Goal: Transaction & Acquisition: Purchase product/service

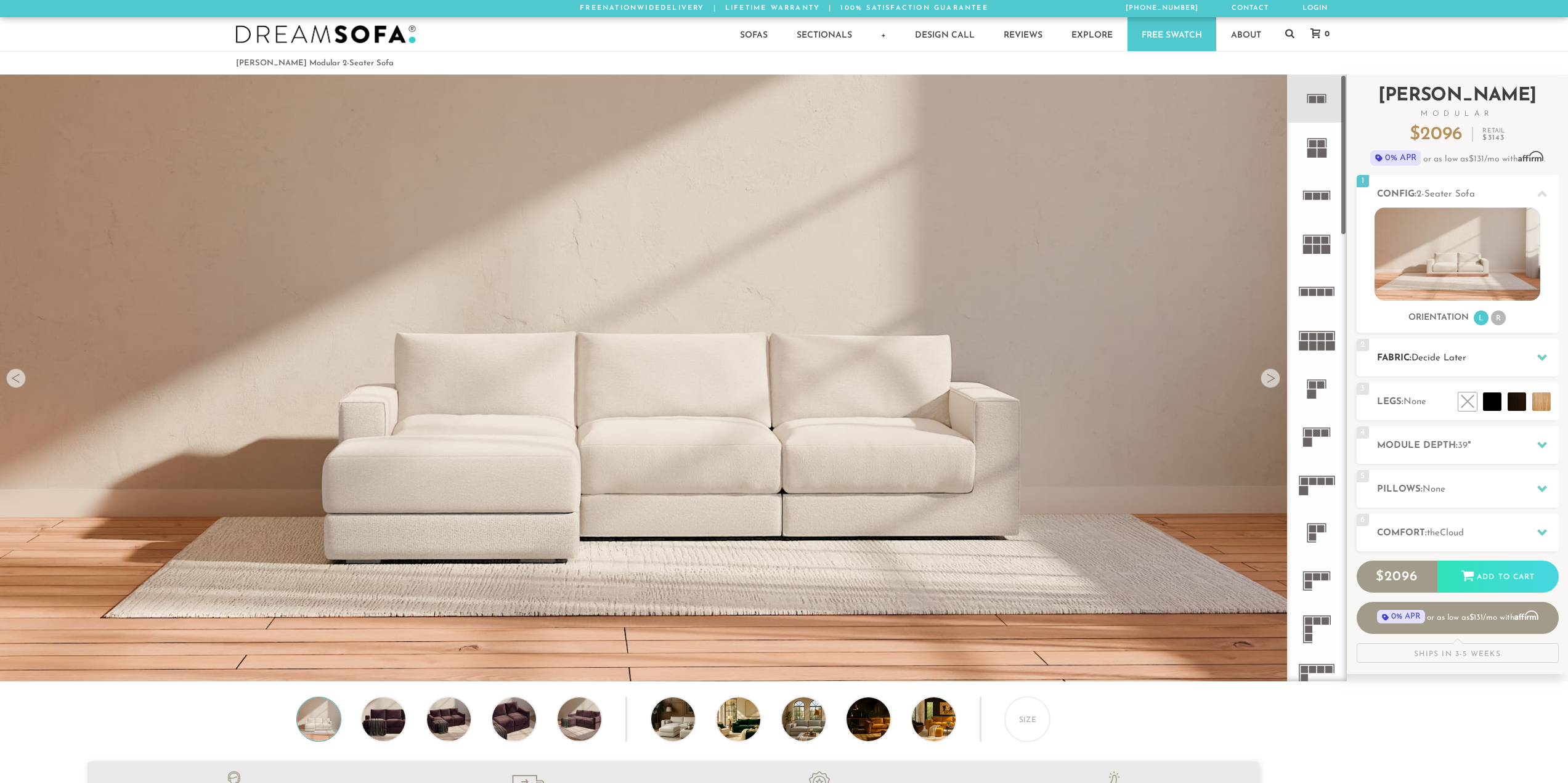
click at [1445, 347] on div "2 Fabric: Decide Later" at bounding box center [1458, 358] width 202 height 38
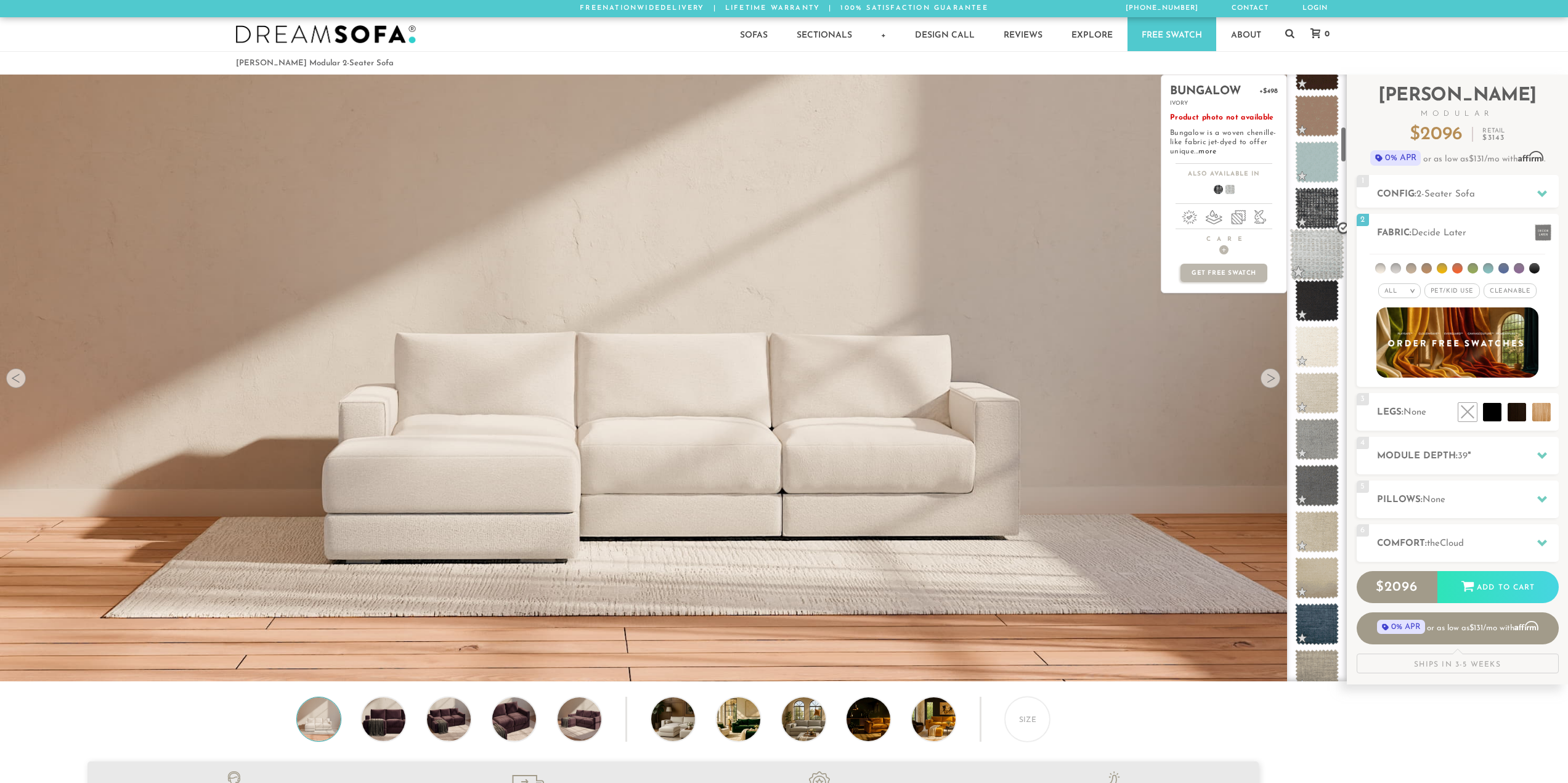
scroll to position [869, 0]
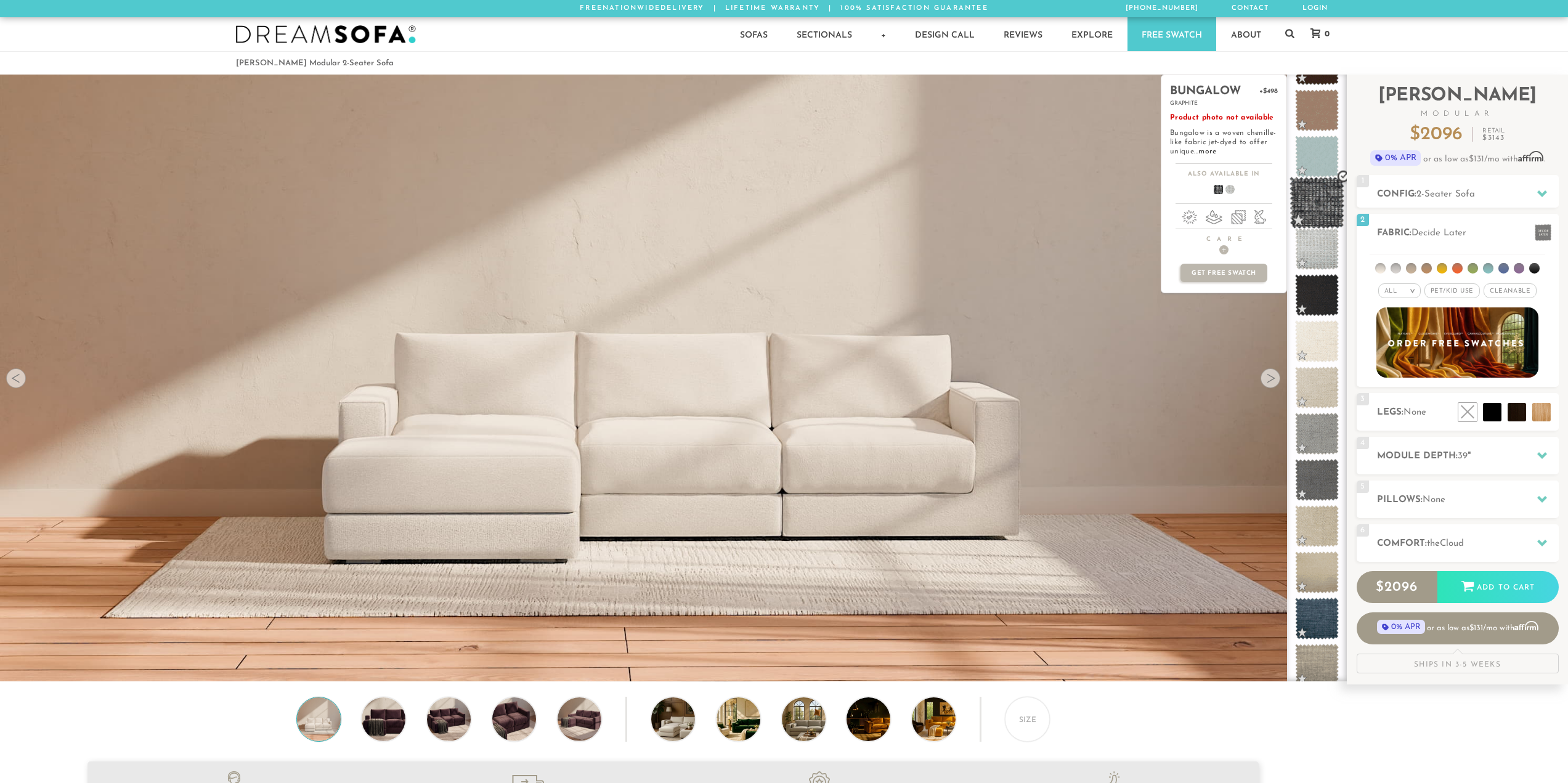
click at [1320, 215] on span at bounding box center [1316, 203] width 55 height 53
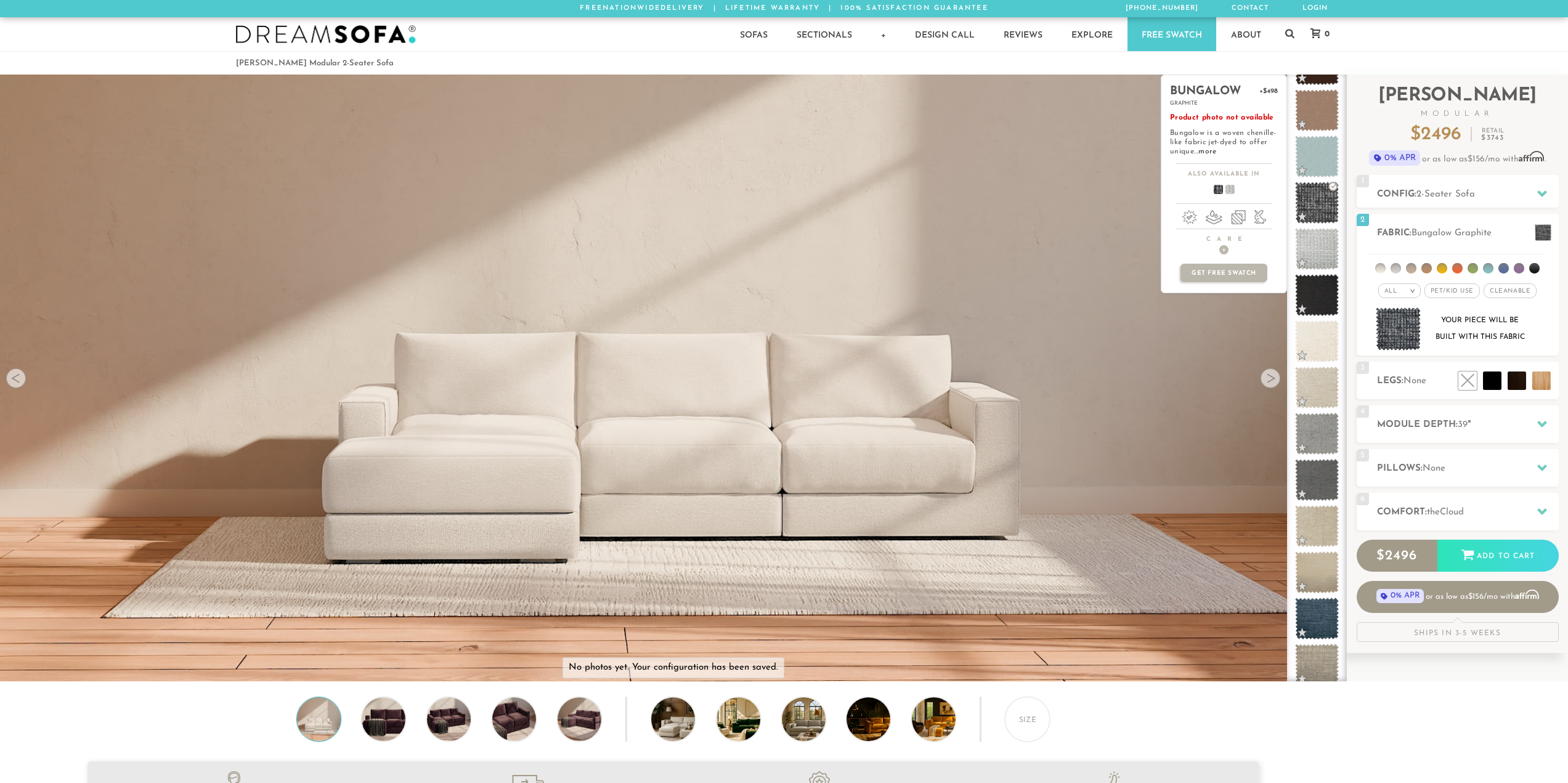
click at [1232, 193] on span at bounding box center [1225, 191] width 47 height 45
click at [1321, 305] on span at bounding box center [1316, 295] width 55 height 53
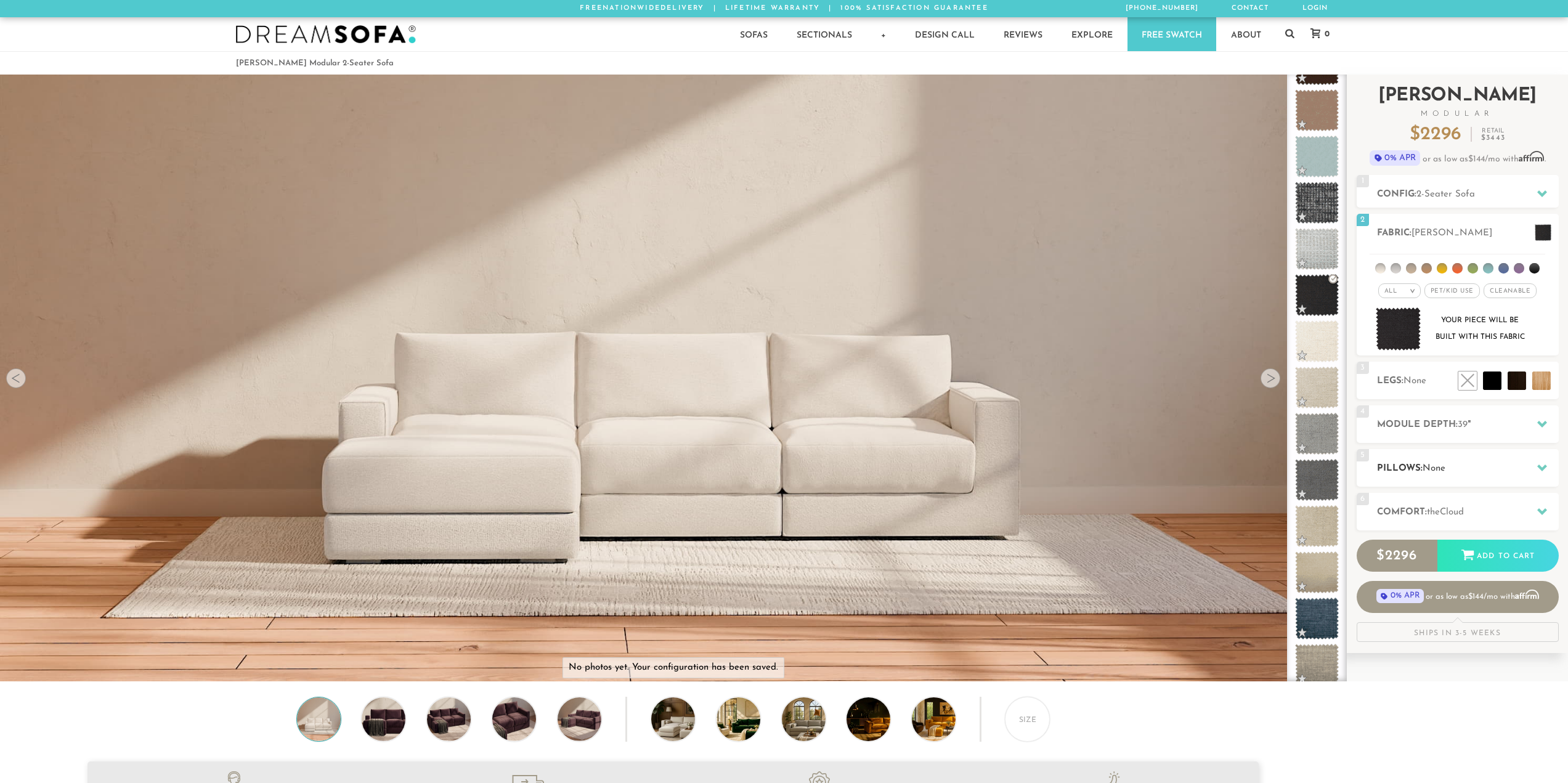
click at [1476, 467] on h2 "Pillows: None" at bounding box center [1468, 469] width 181 height 14
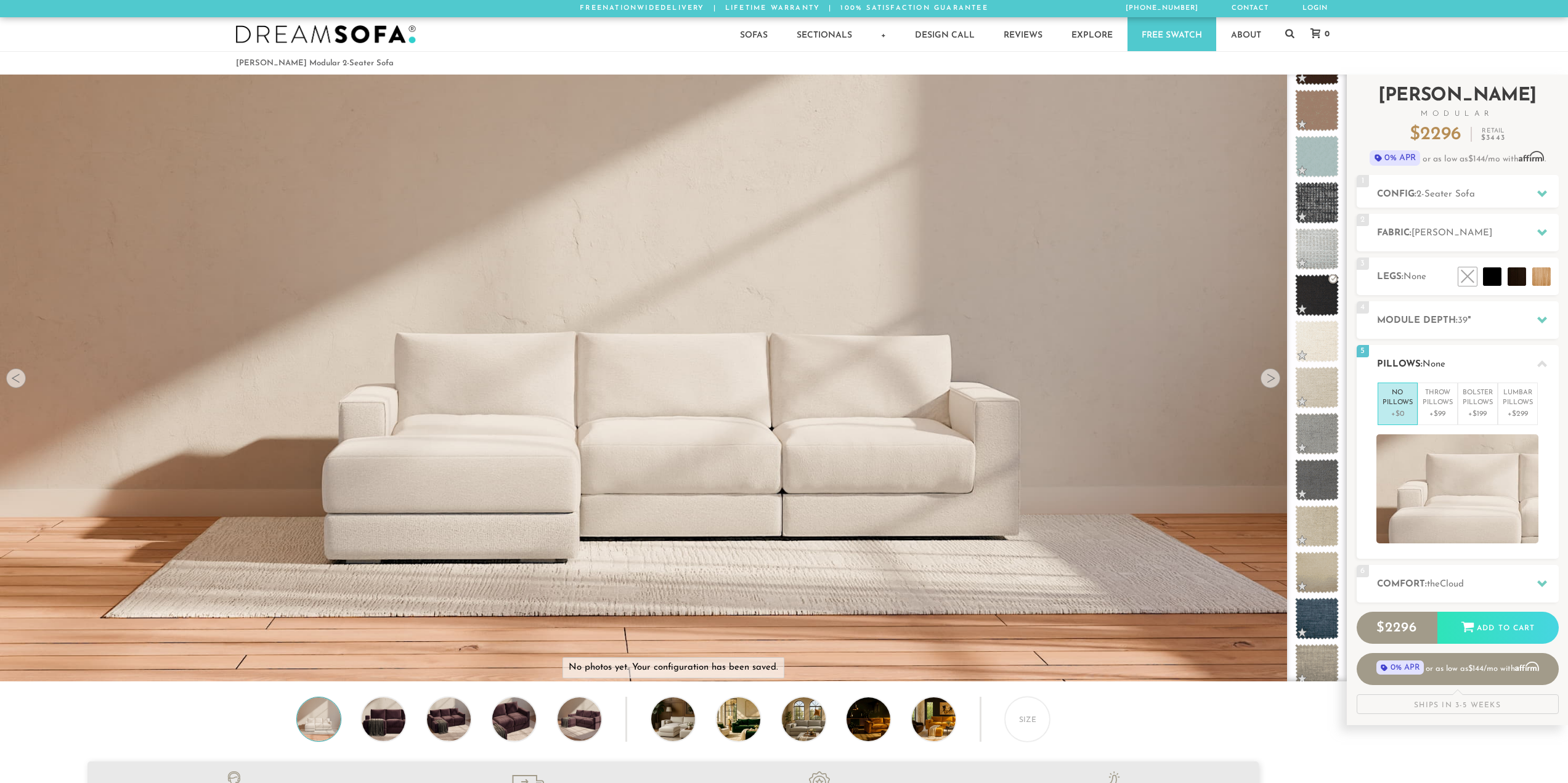
click at [1461, 358] on h2 "Pillows: None" at bounding box center [1468, 364] width 181 height 14
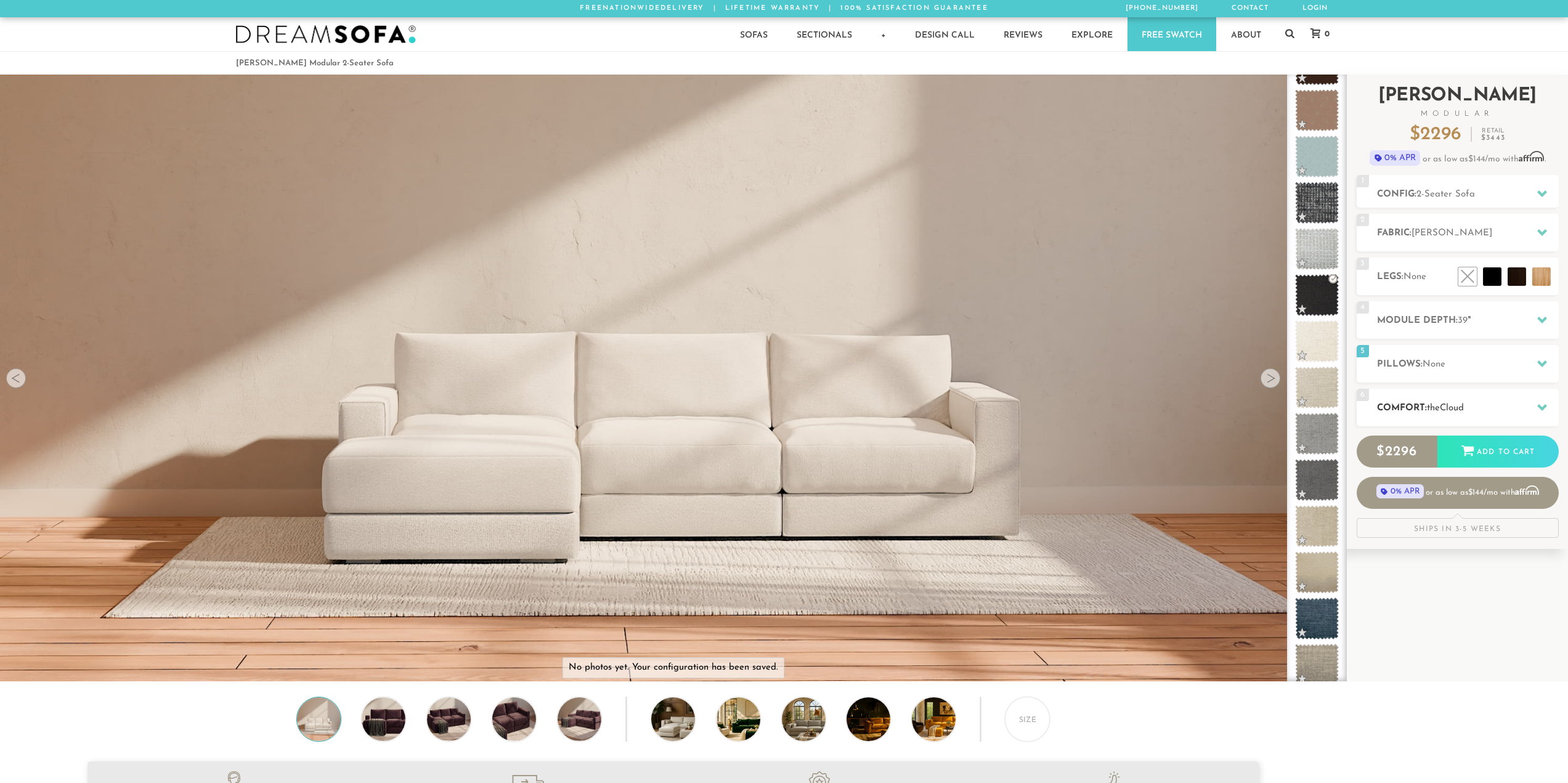
click at [1453, 408] on span "Cloud" at bounding box center [1451, 408] width 24 height 9
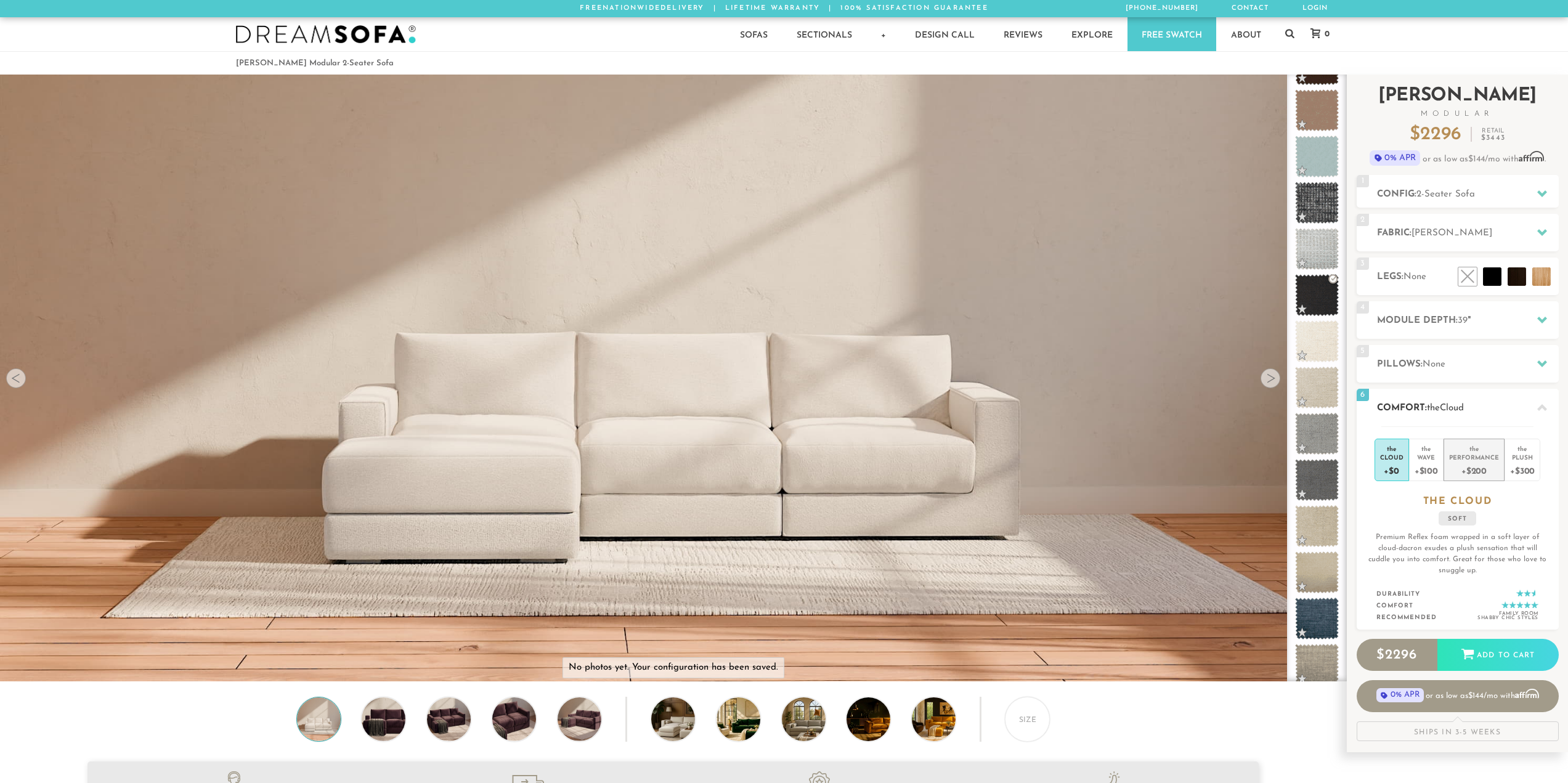
click at [1491, 468] on div "+$200" at bounding box center [1474, 471] width 50 height 18
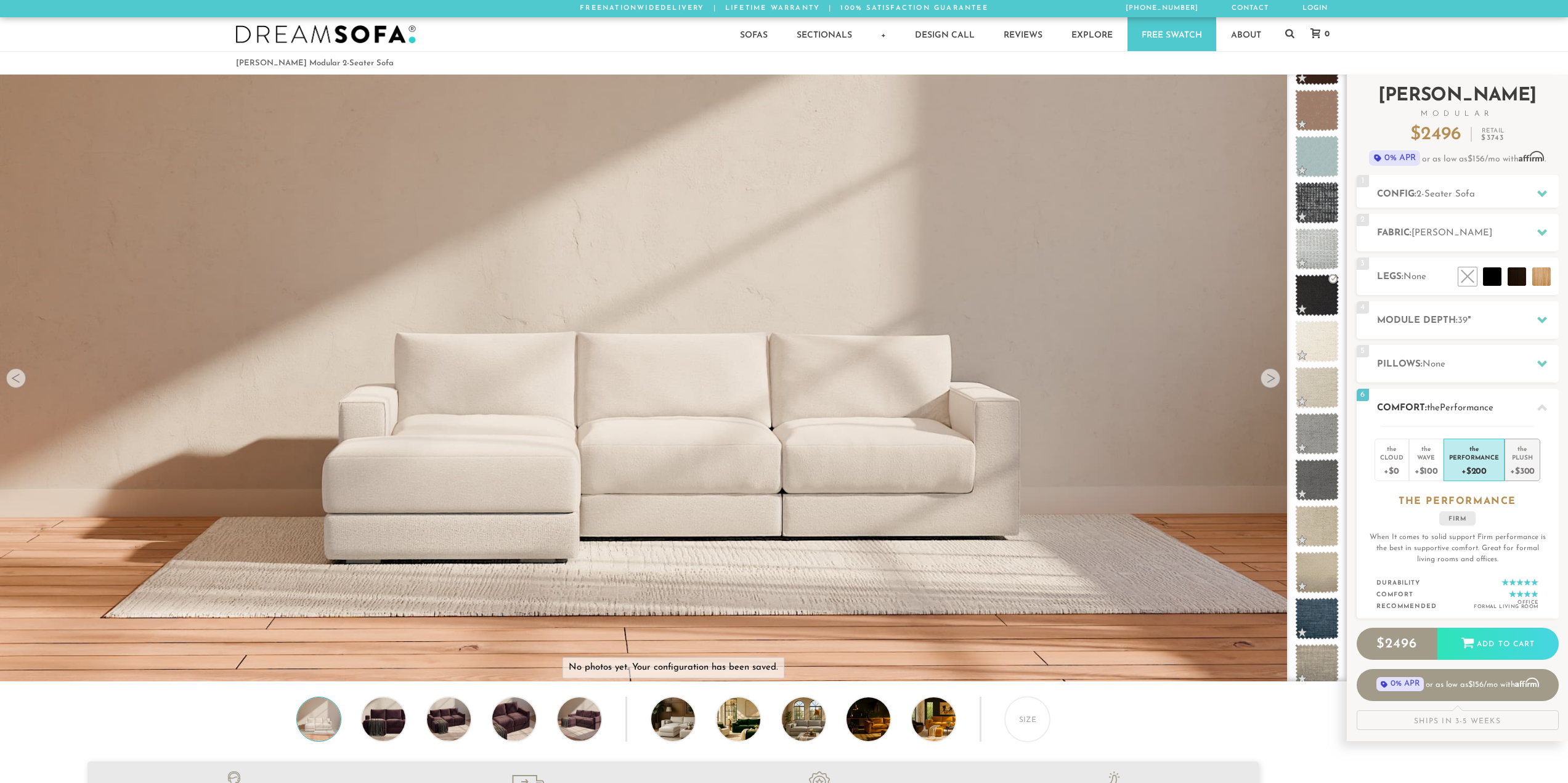
click at [1530, 477] on div "+$300" at bounding box center [1523, 471] width 25 height 18
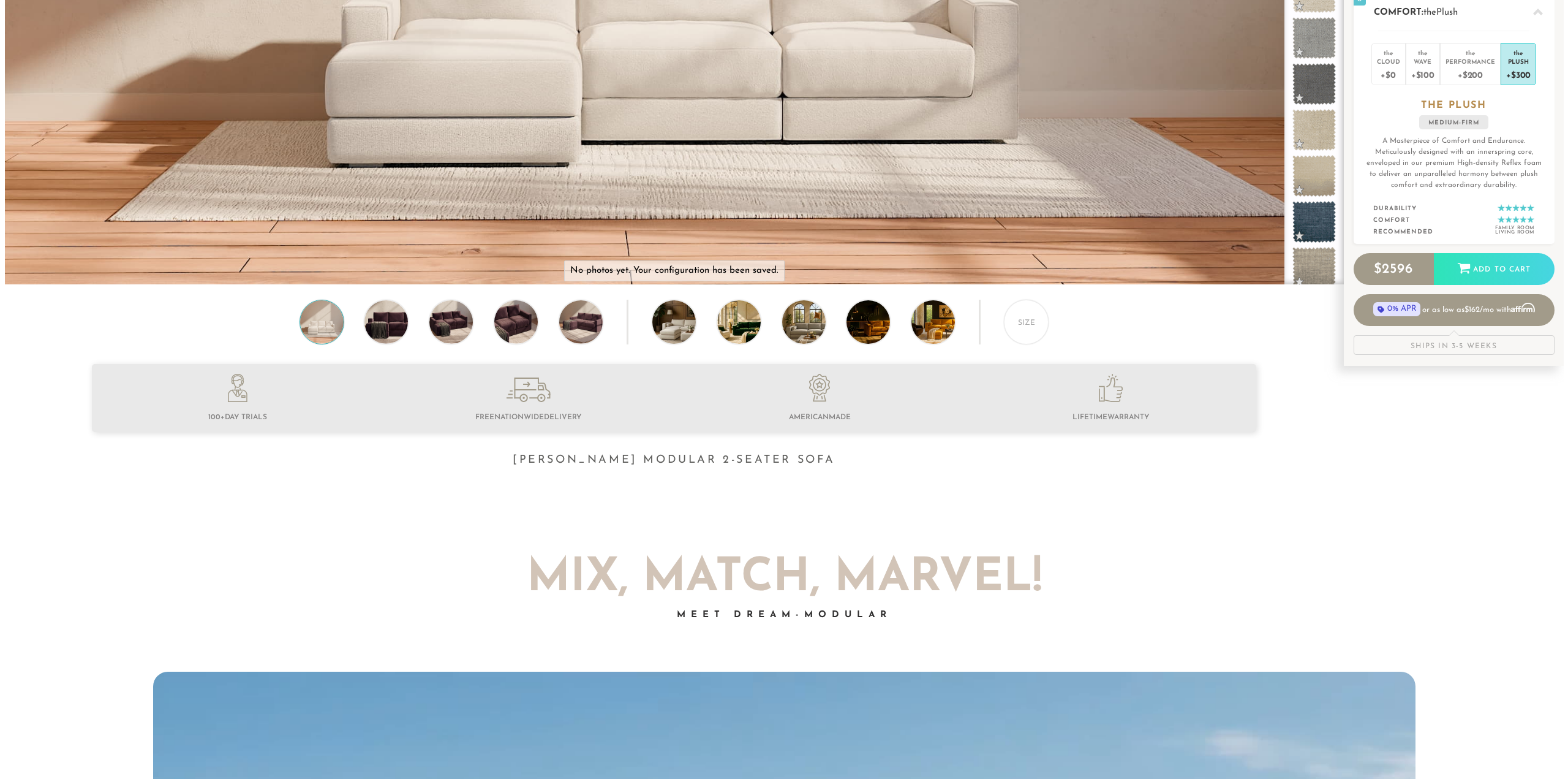
scroll to position [0, 0]
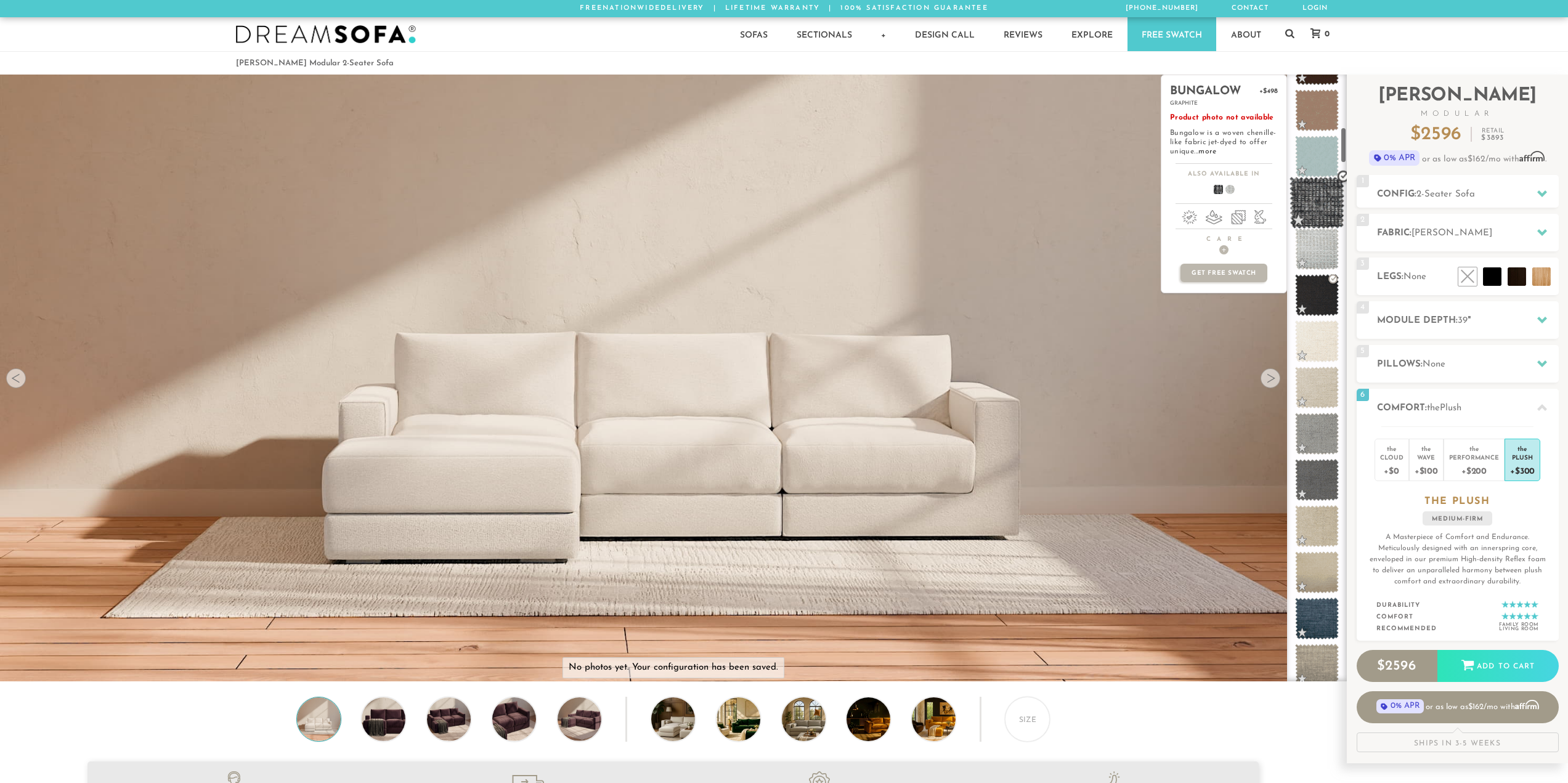
click at [1303, 209] on span at bounding box center [1316, 203] width 55 height 53
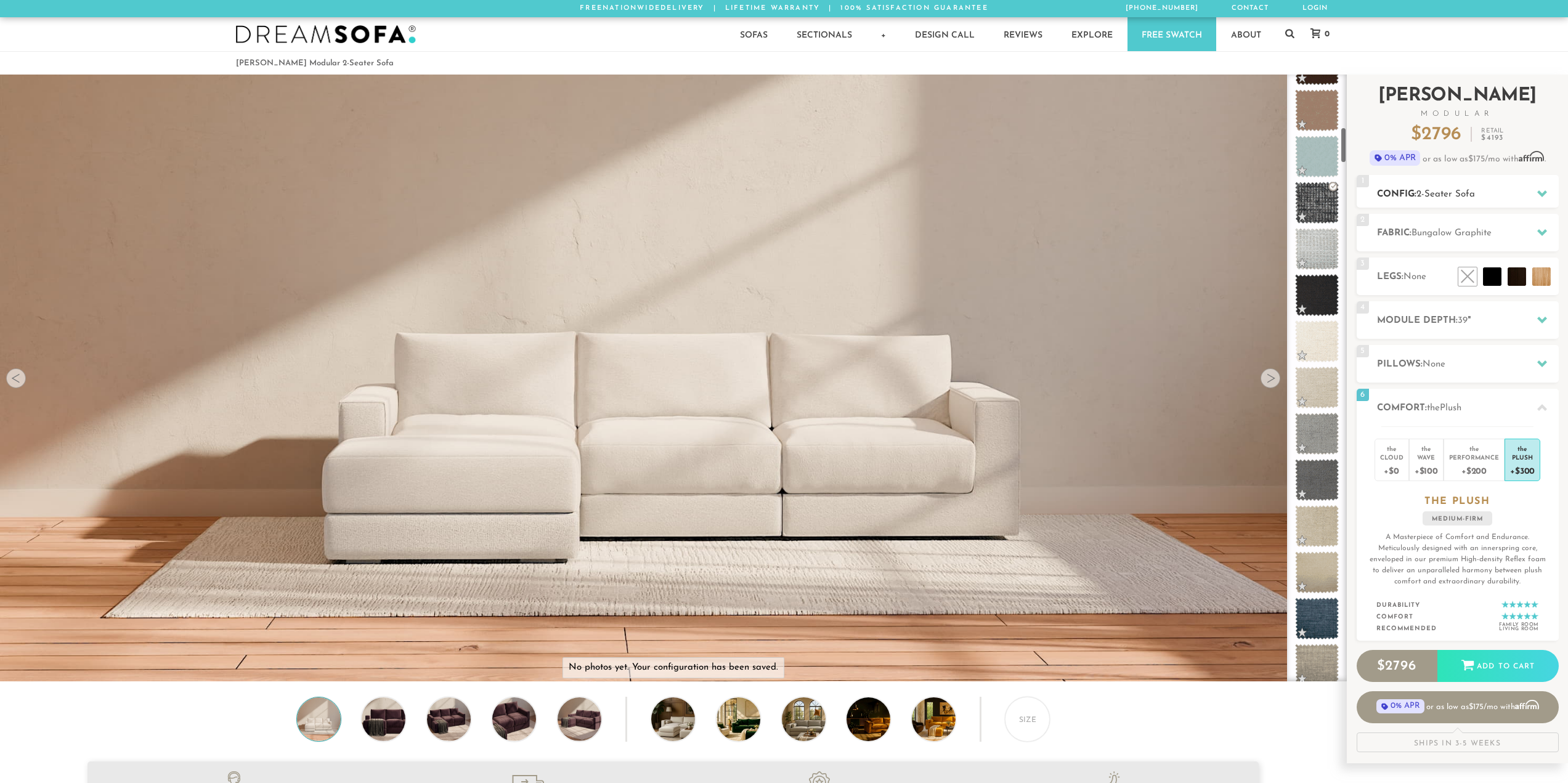
click at [1463, 195] on span "2-Seater Sofa" at bounding box center [1445, 194] width 58 height 9
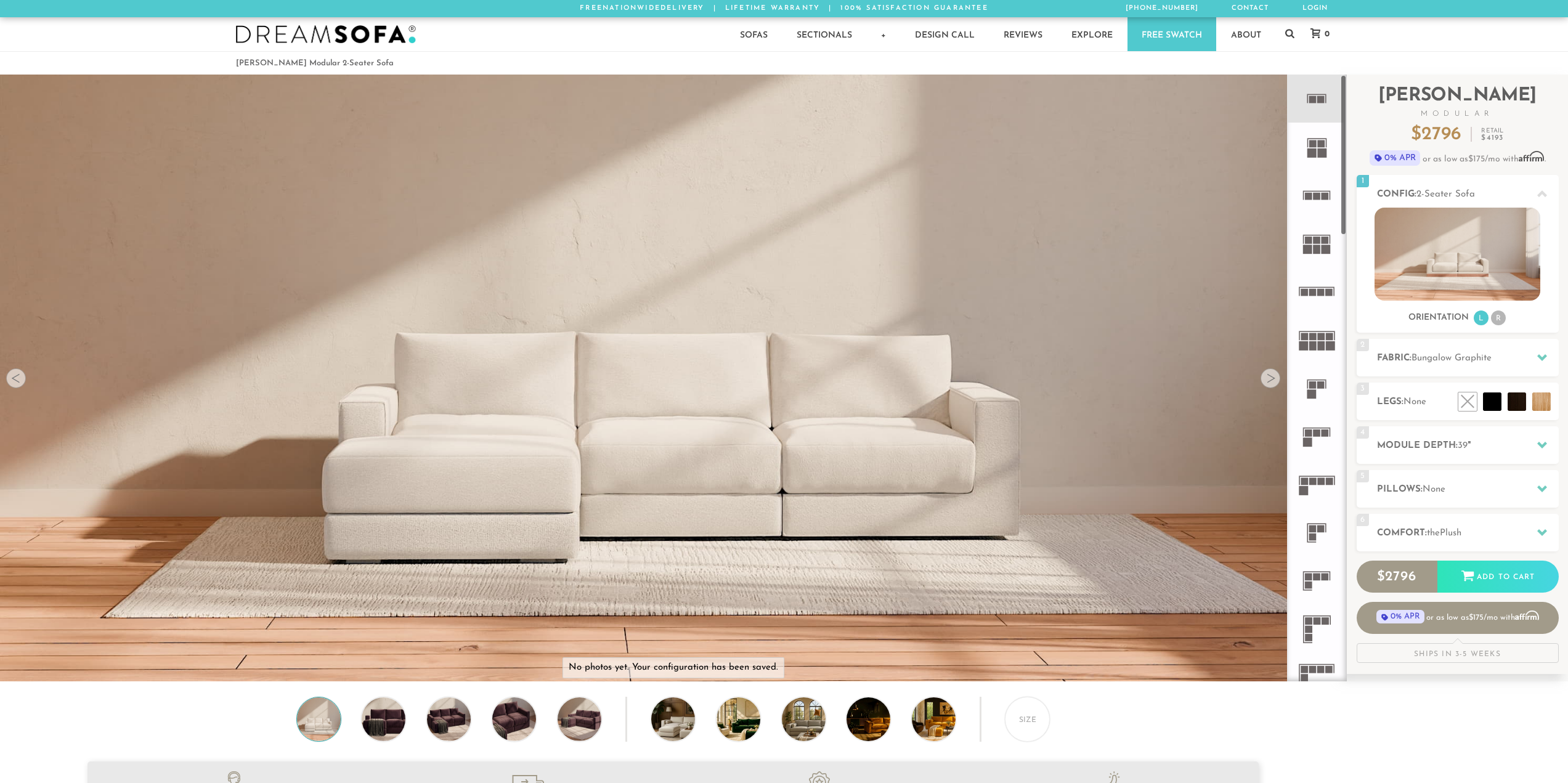
click at [1305, 202] on icon at bounding box center [1316, 195] width 48 height 48
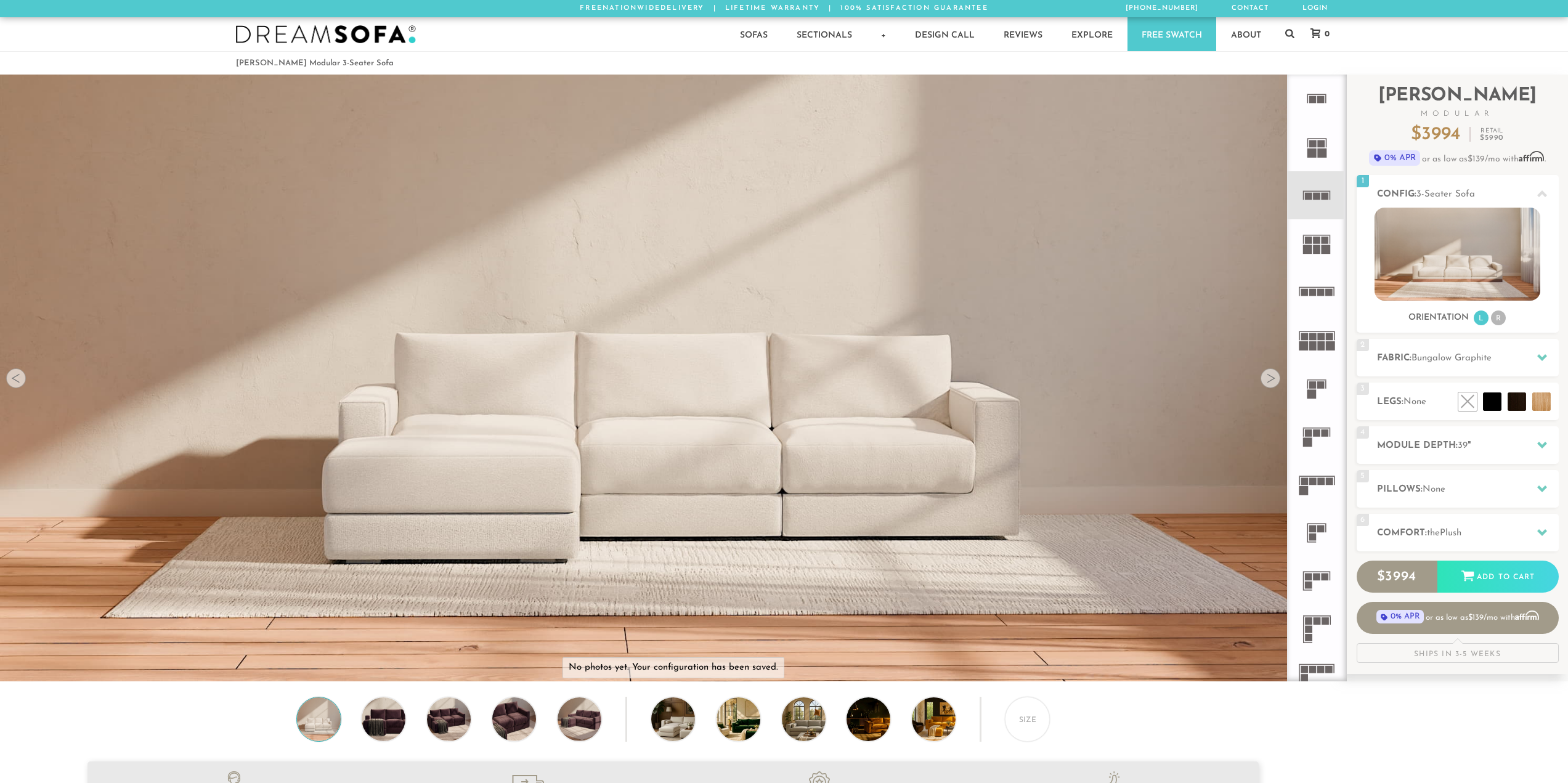
click at [1329, 94] on icon at bounding box center [1316, 99] width 48 height 48
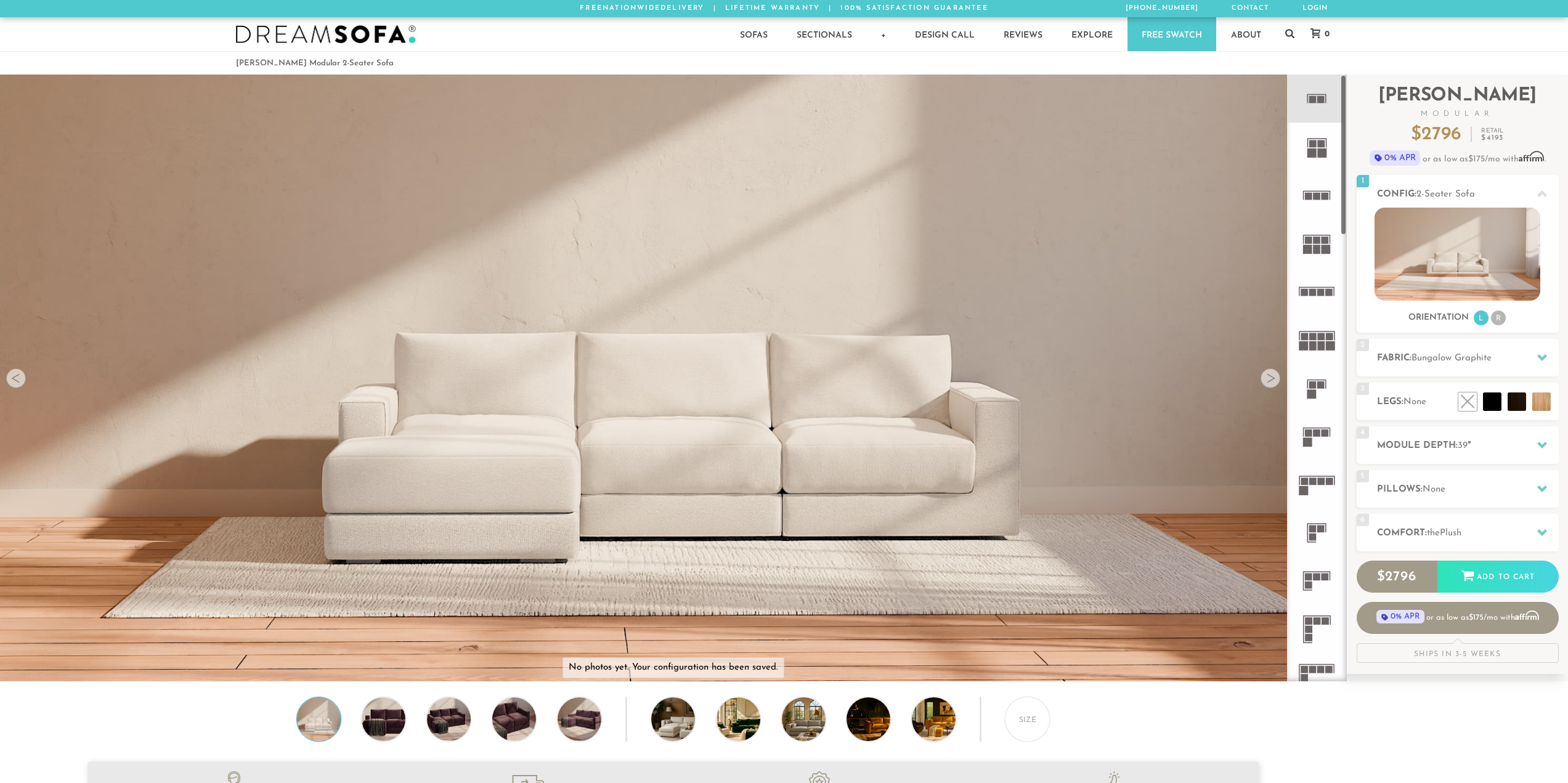
drag, startPoint x: 446, startPoint y: 390, endPoint x: 506, endPoint y: 404, distance: 61.6
click at [508, 404] on img at bounding box center [673, 191] width 1346 height 449
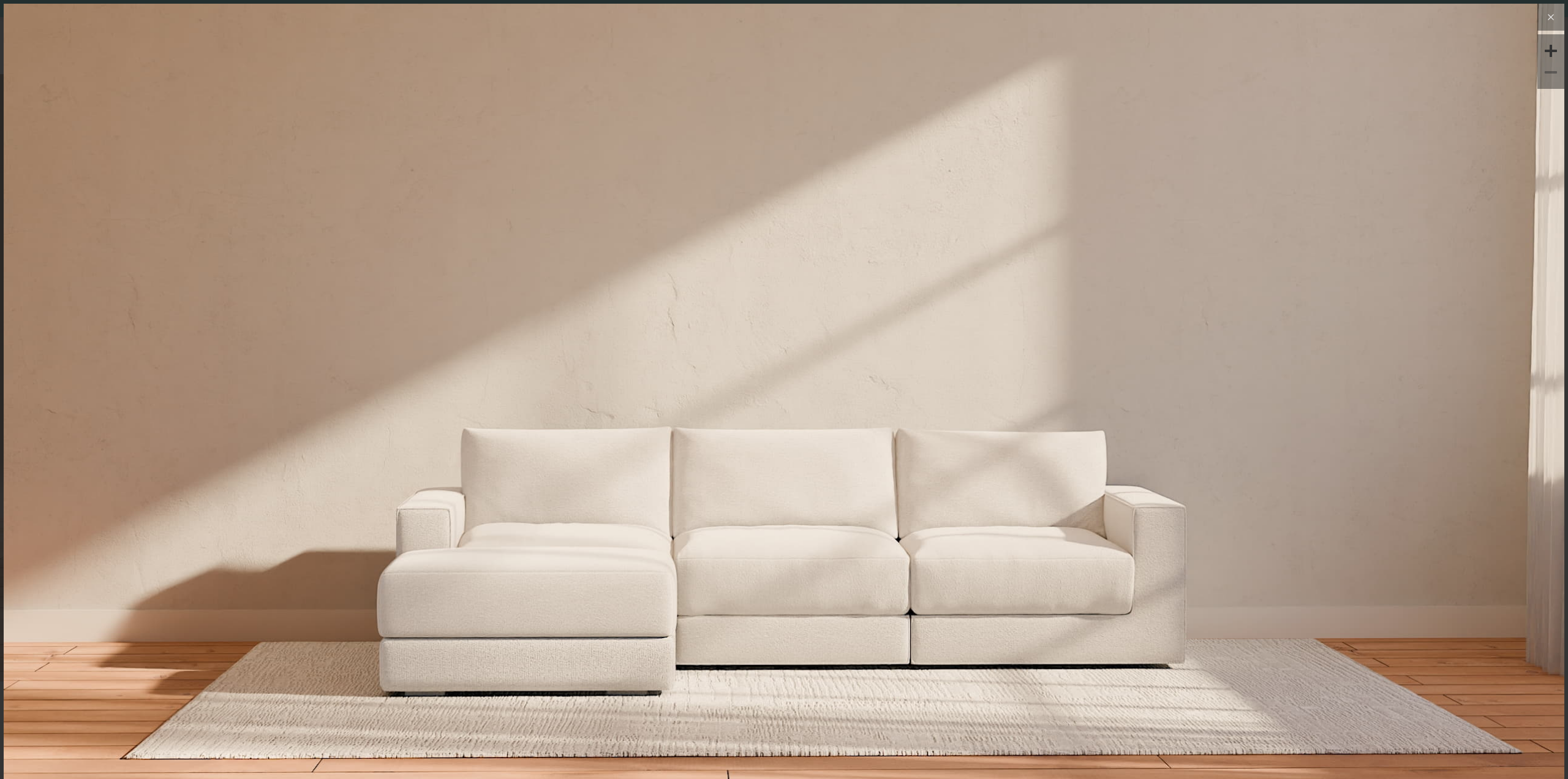
click at [1538, 19] on button at bounding box center [1551, 17] width 27 height 27
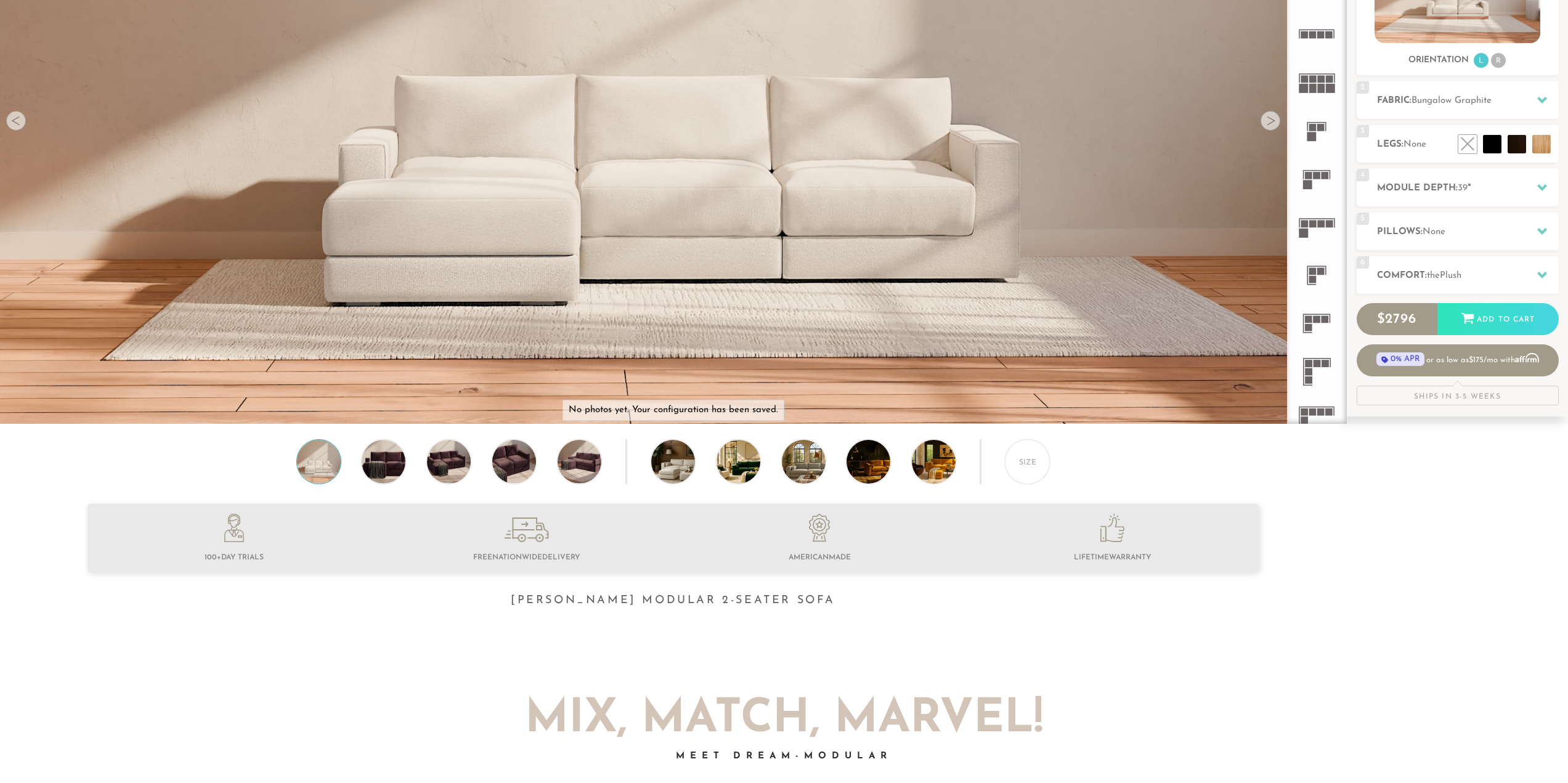
scroll to position [0, 0]
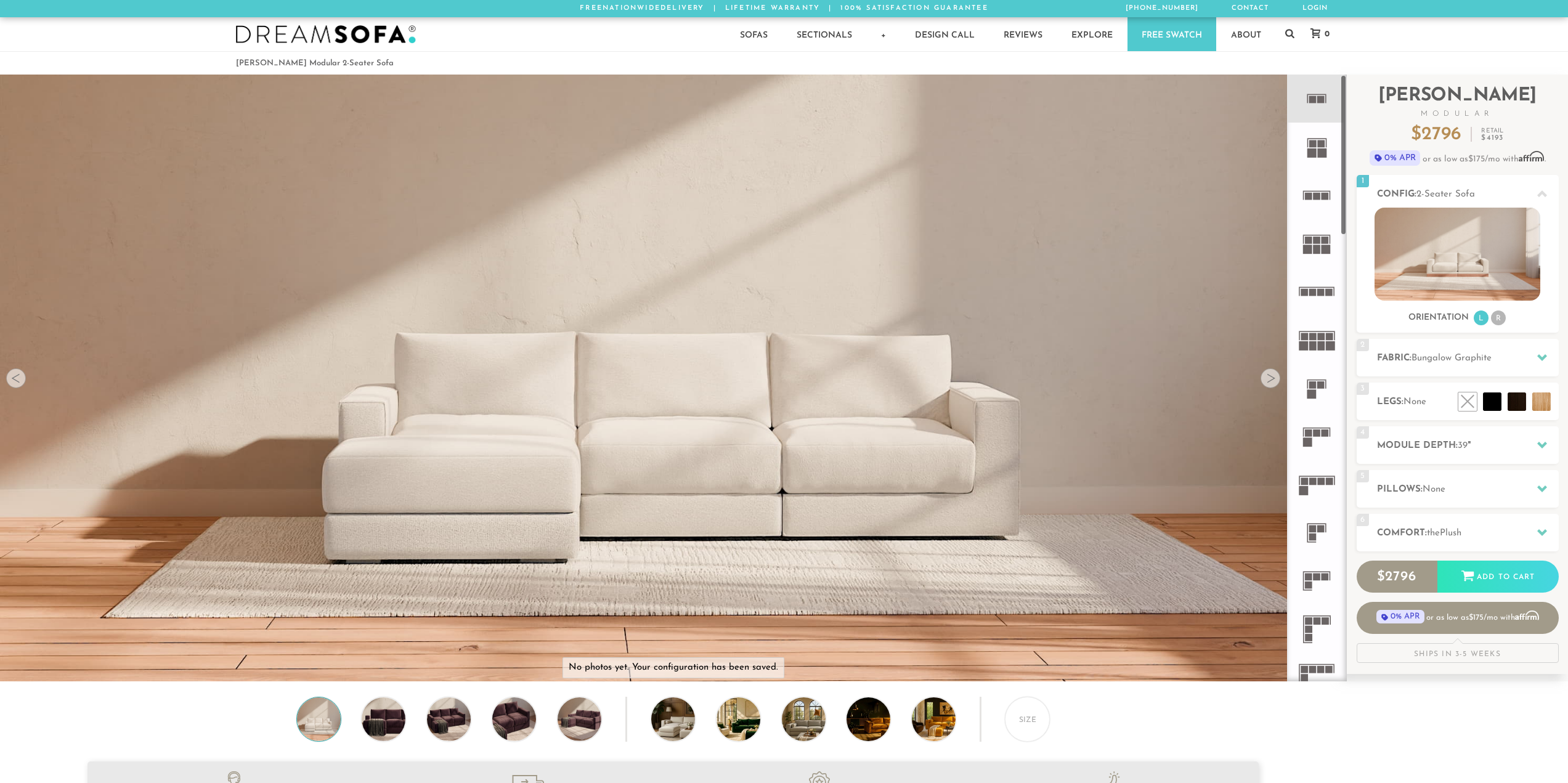
click at [1308, 155] on rect at bounding box center [1312, 153] width 9 height 9
click at [1323, 103] on rect at bounding box center [1320, 99] width 7 height 7
click at [1264, 379] on div at bounding box center [1270, 378] width 19 height 19
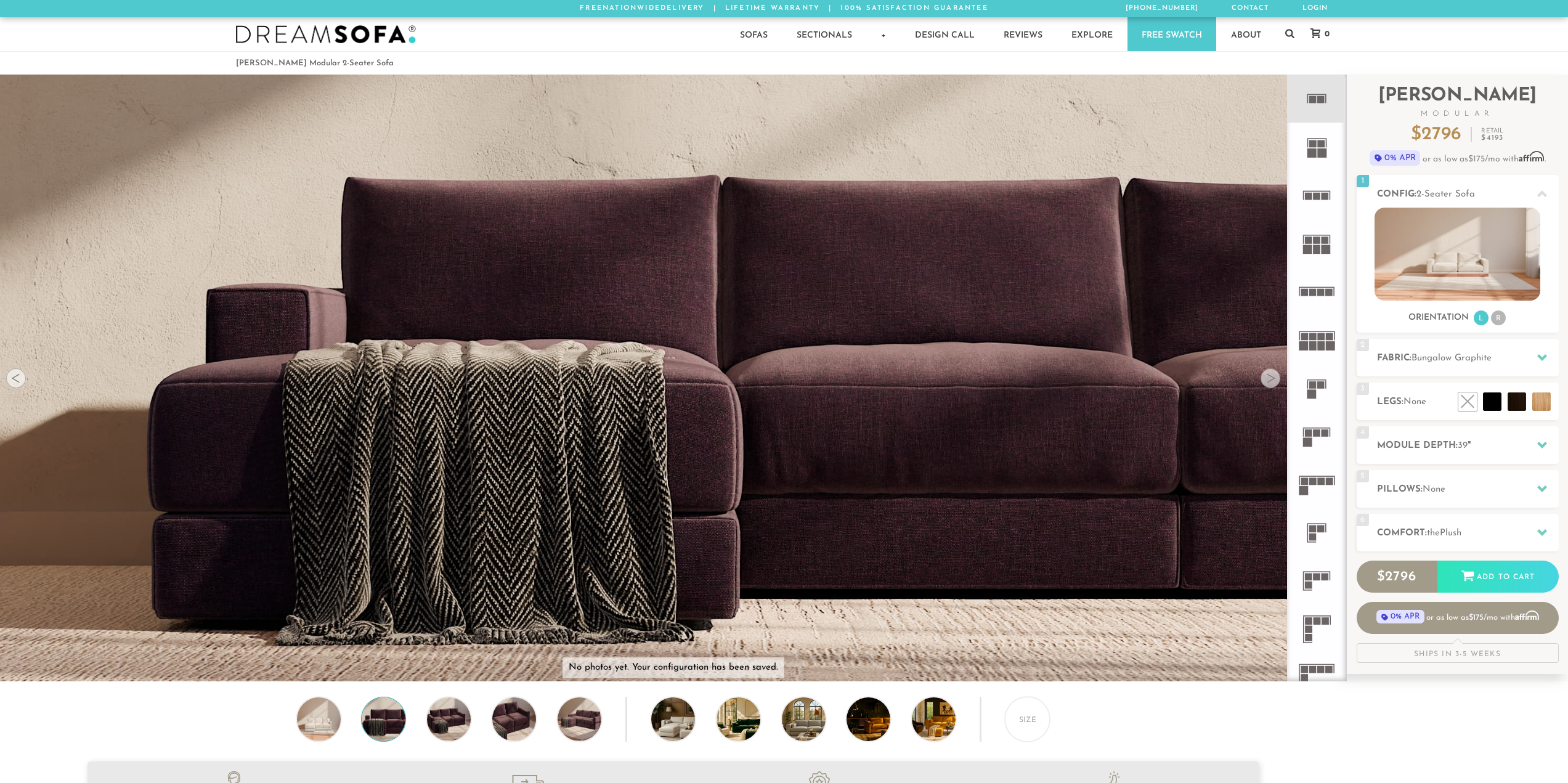
click at [1265, 379] on div at bounding box center [1270, 378] width 19 height 19
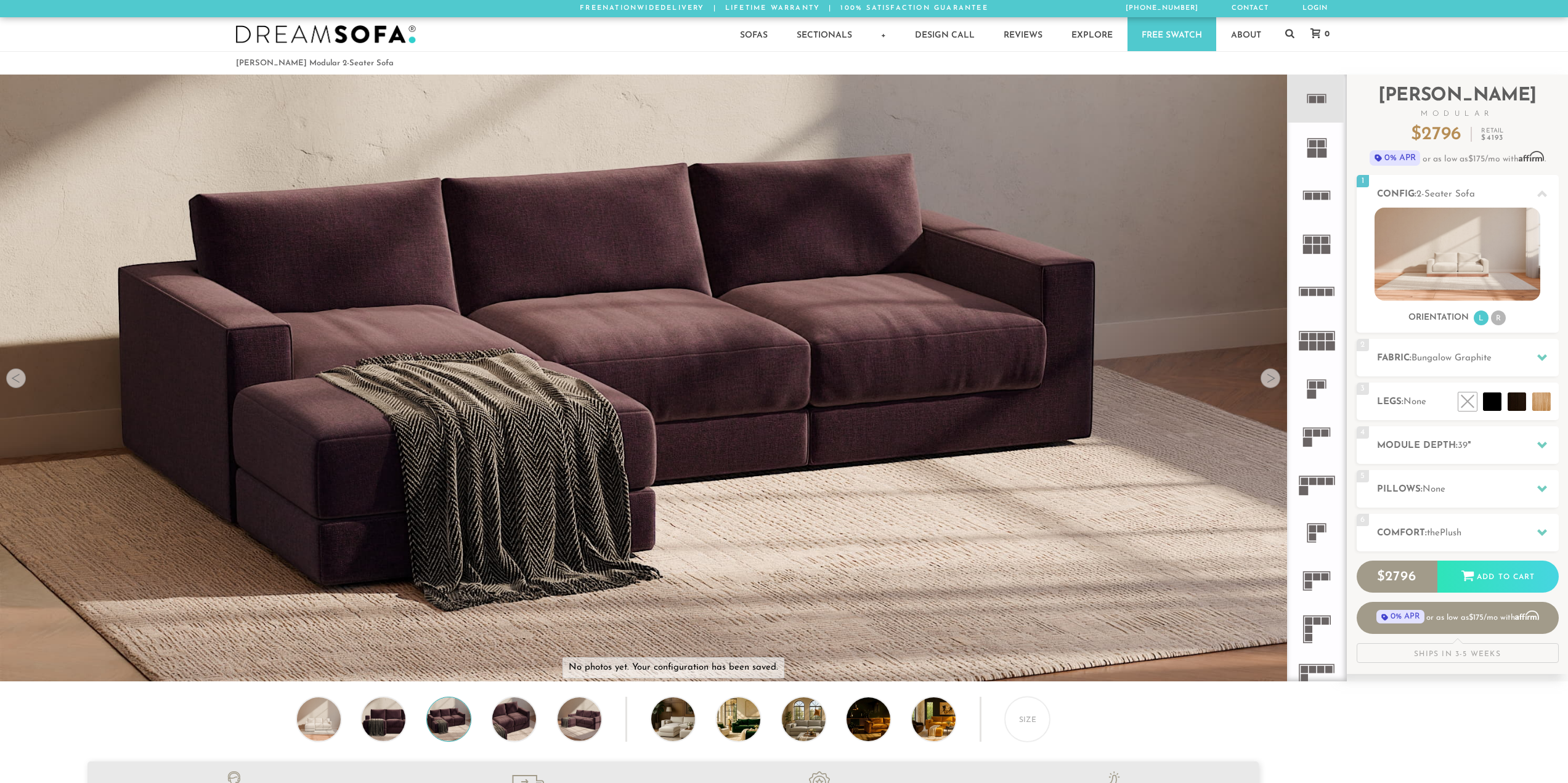
click at [1266, 379] on div at bounding box center [1270, 378] width 19 height 19
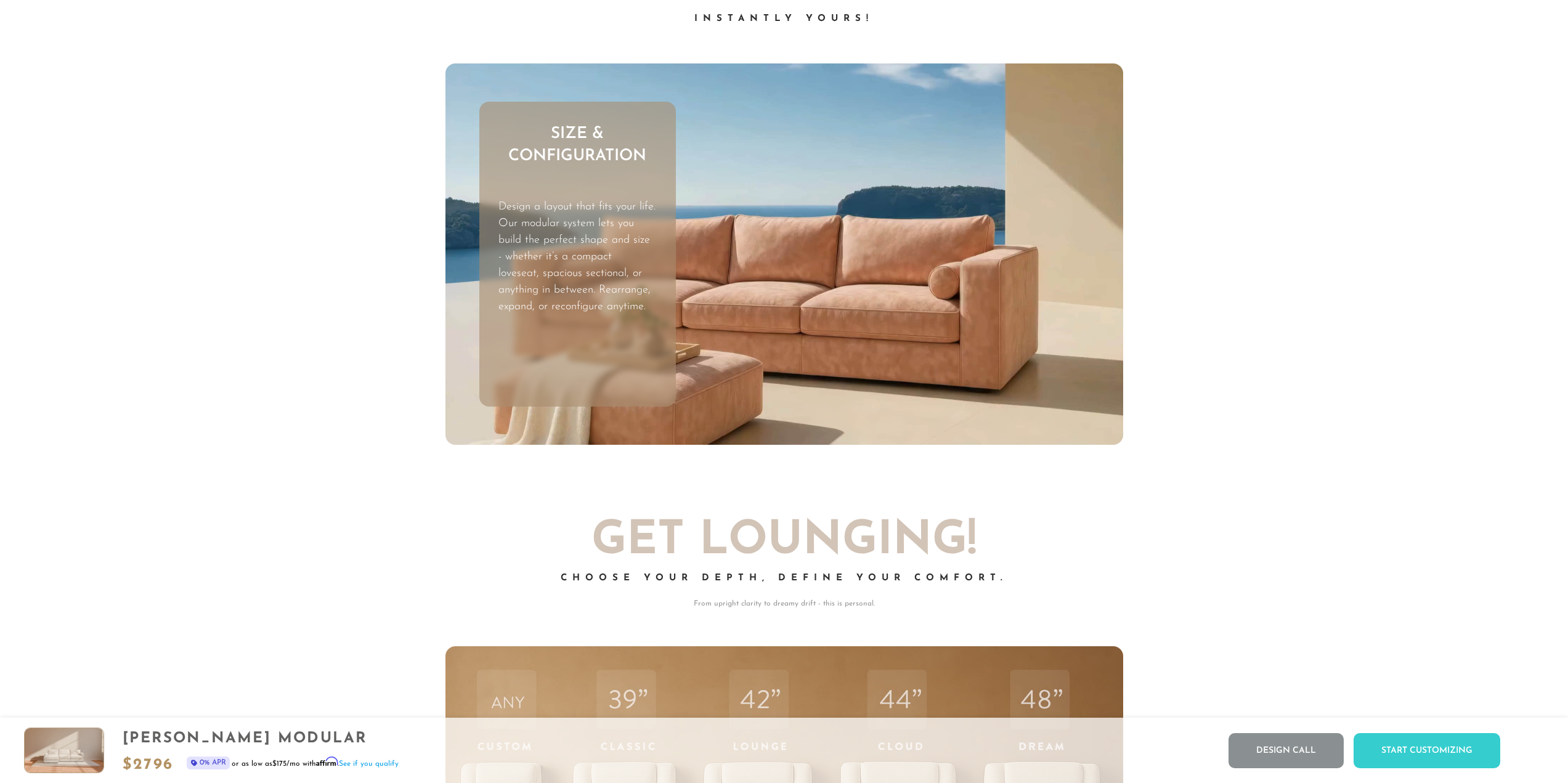
scroll to position [4954, 0]
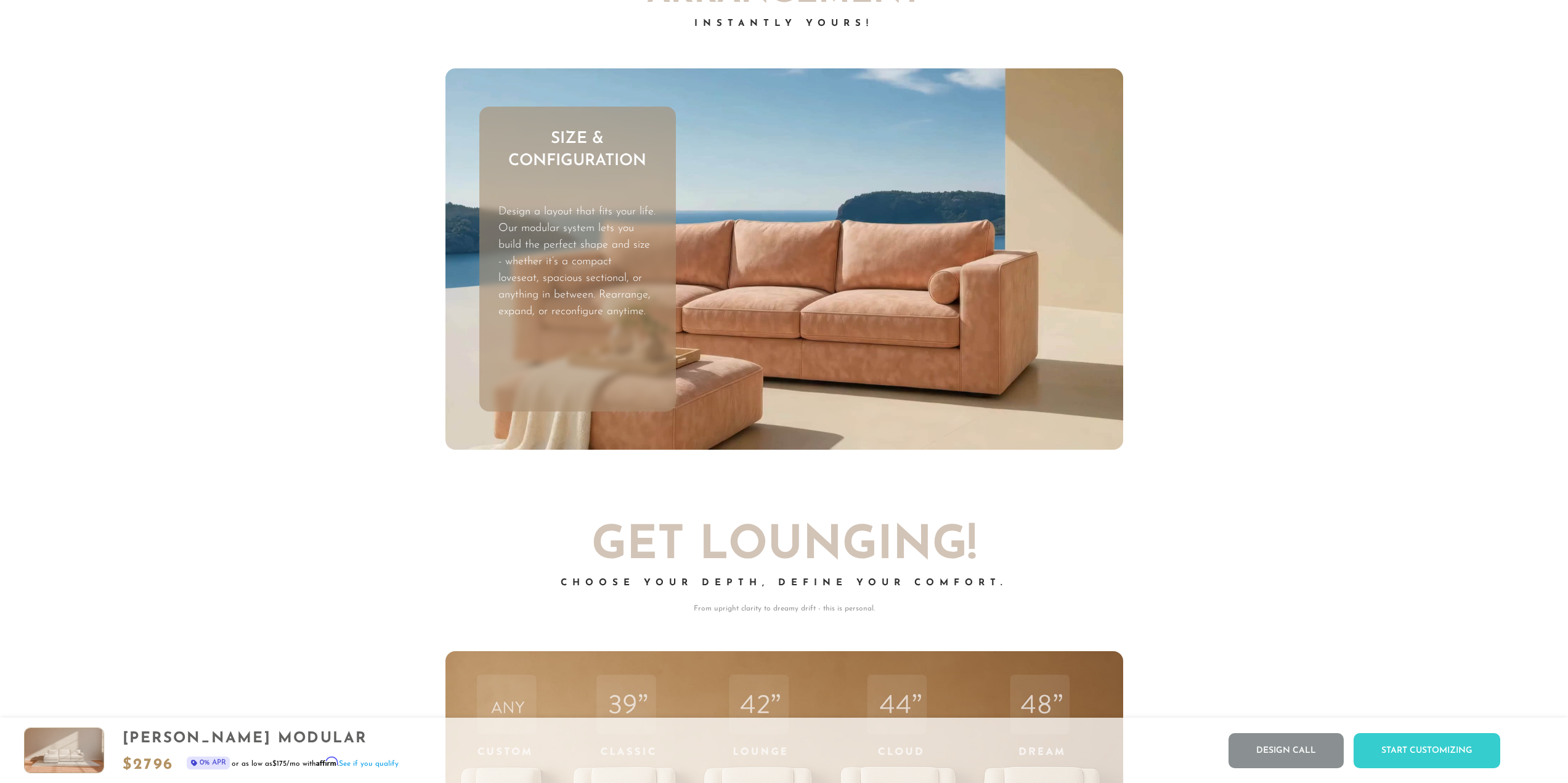
click at [554, 267] on p "Design a layout that fits your life. Our modular system lets you build the perf…" at bounding box center [577, 263] width 157 height 117
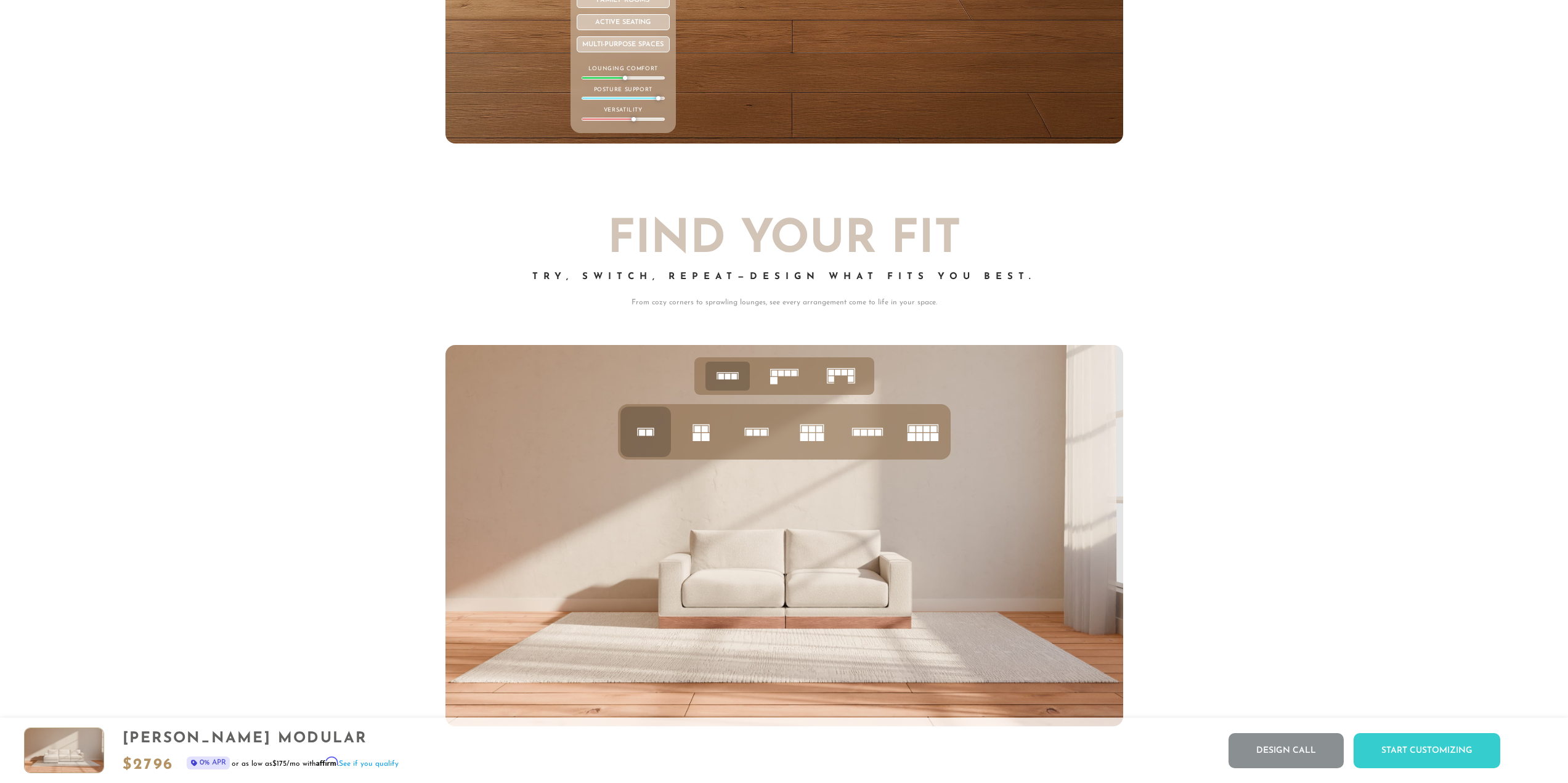
scroll to position [5983, 0]
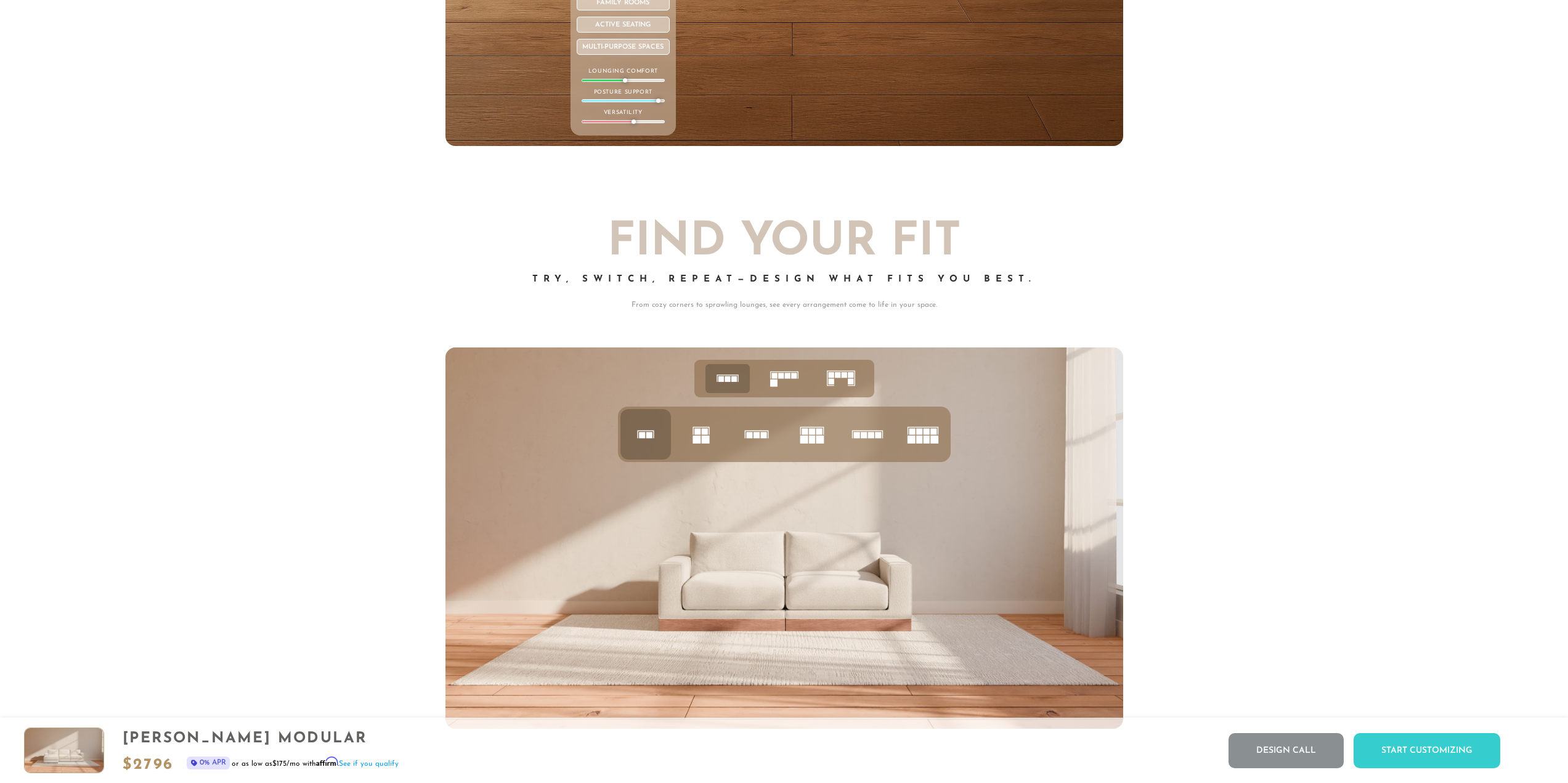
click at [771, 435] on icon at bounding box center [756, 434] width 42 height 42
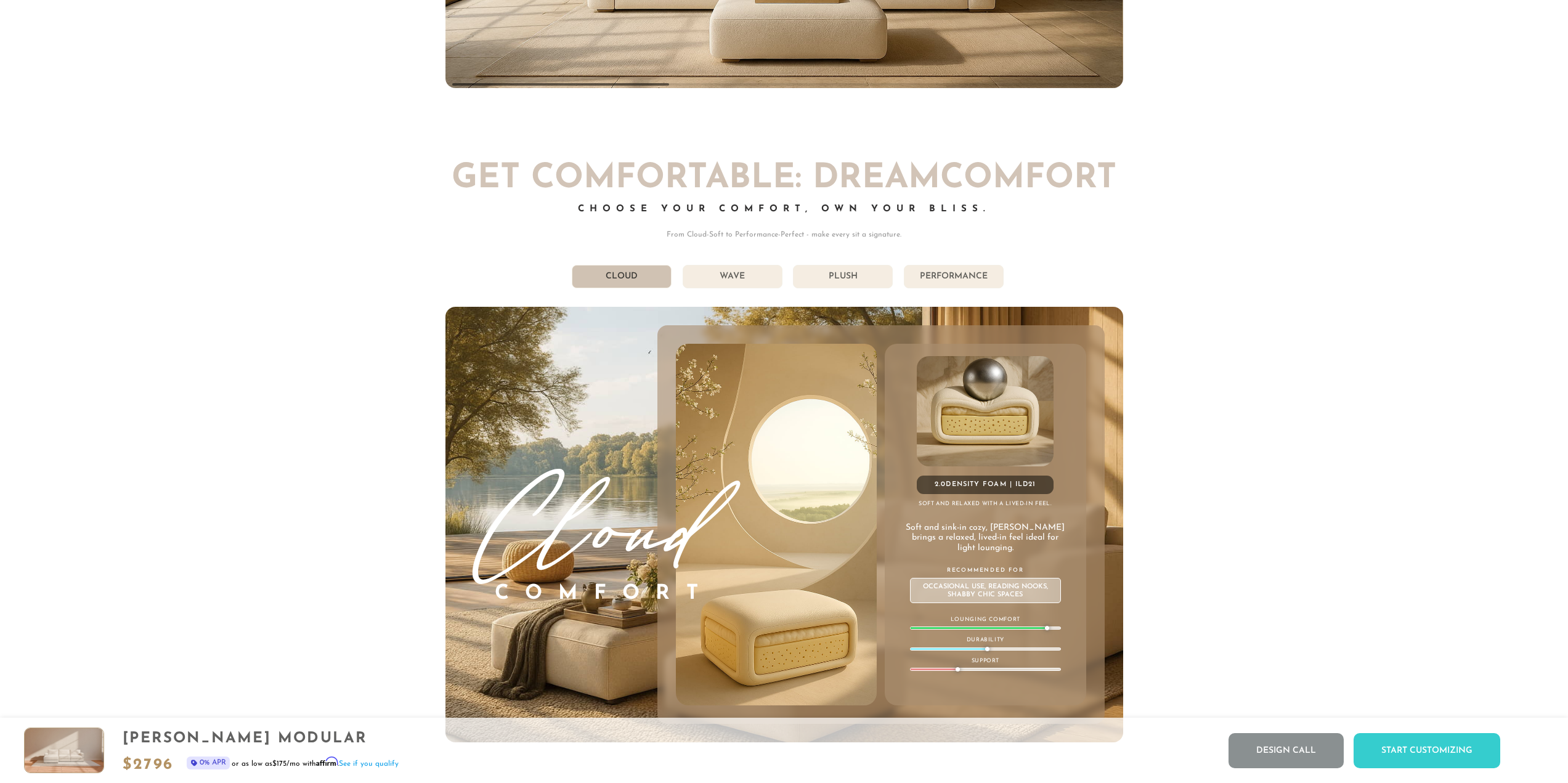
scroll to position [7871, 0]
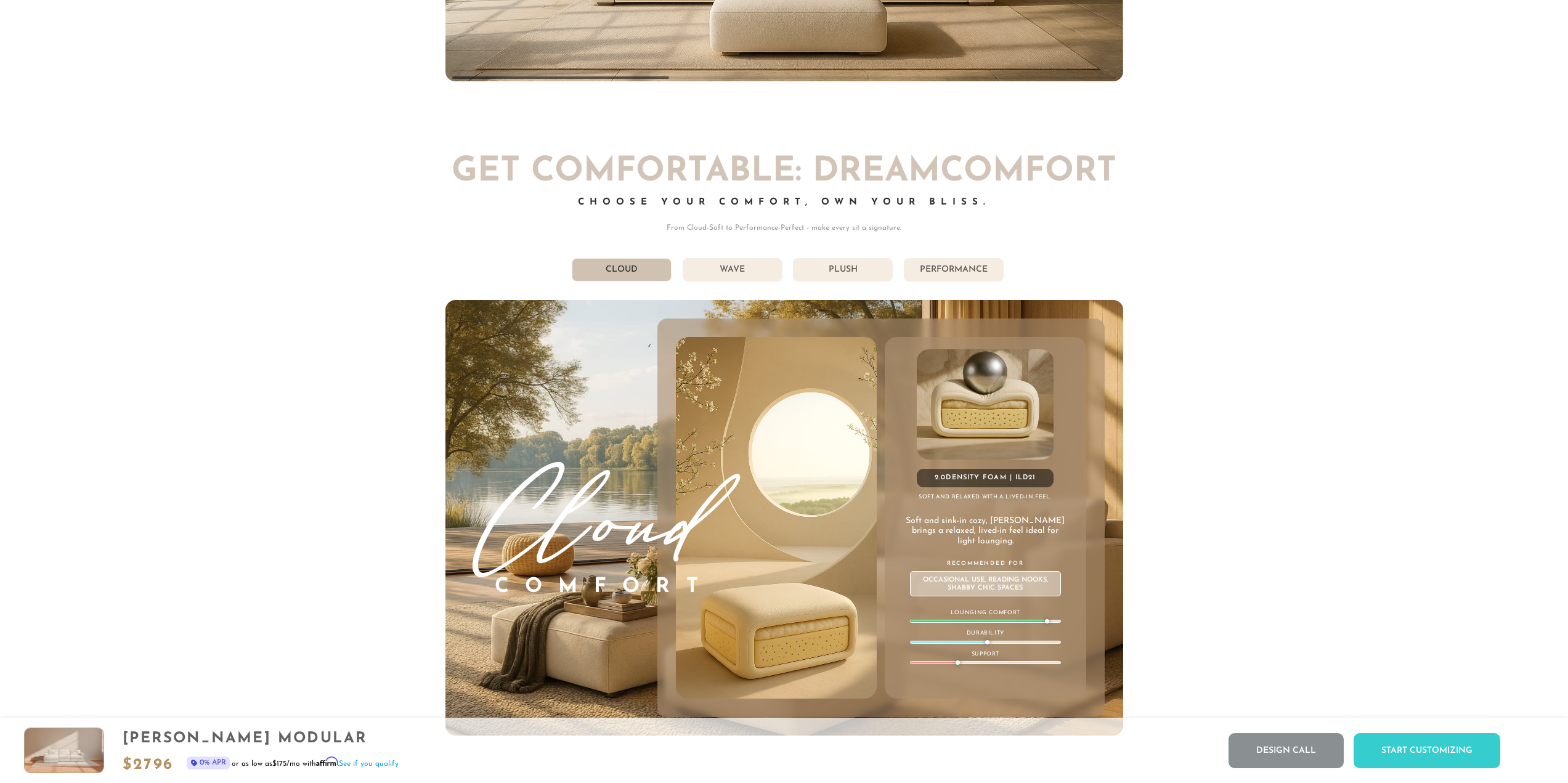
click at [838, 280] on li "Plush" at bounding box center [843, 270] width 100 height 23
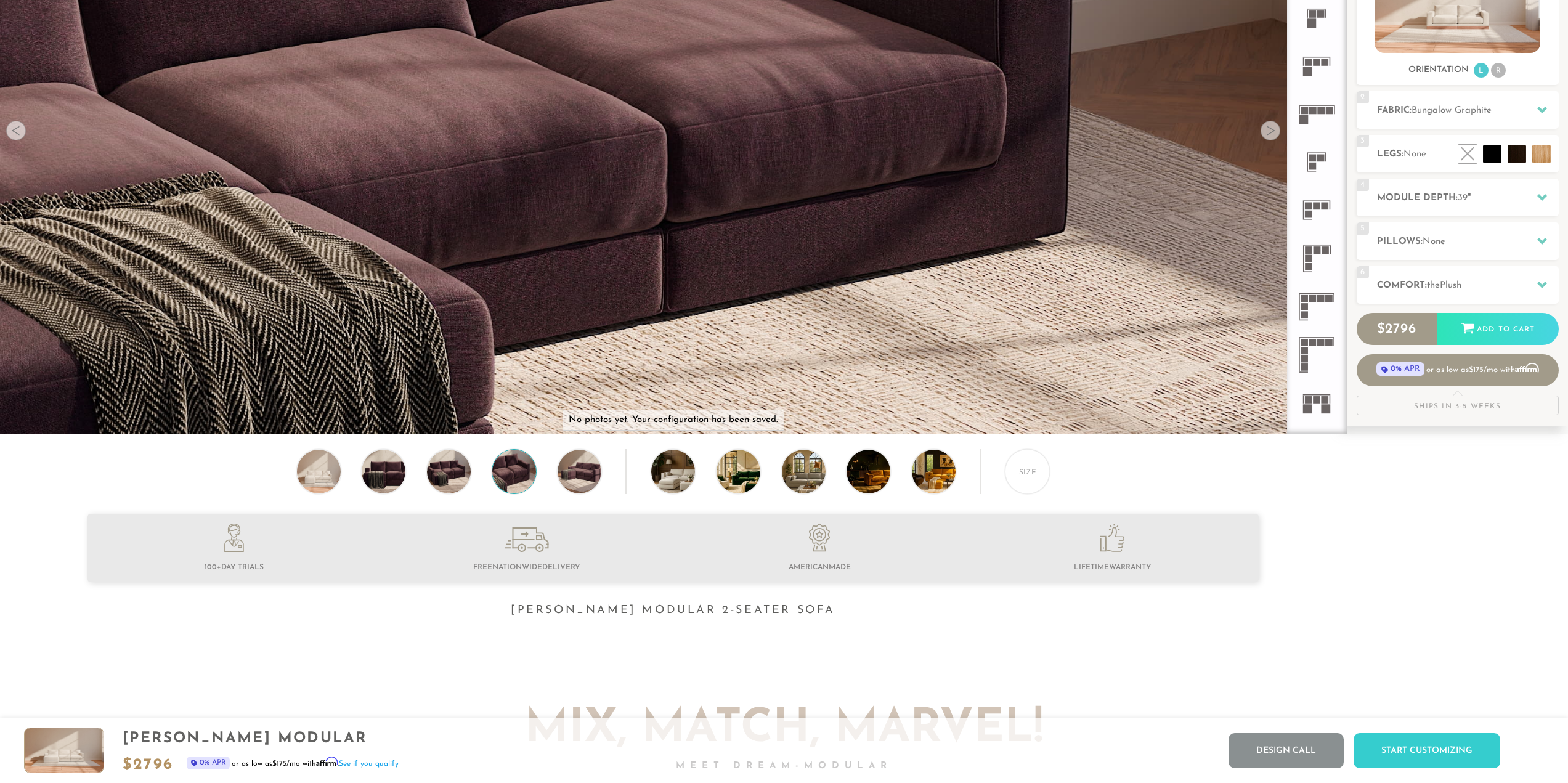
scroll to position [0, 0]
